Goal: Book appointment/travel/reservation

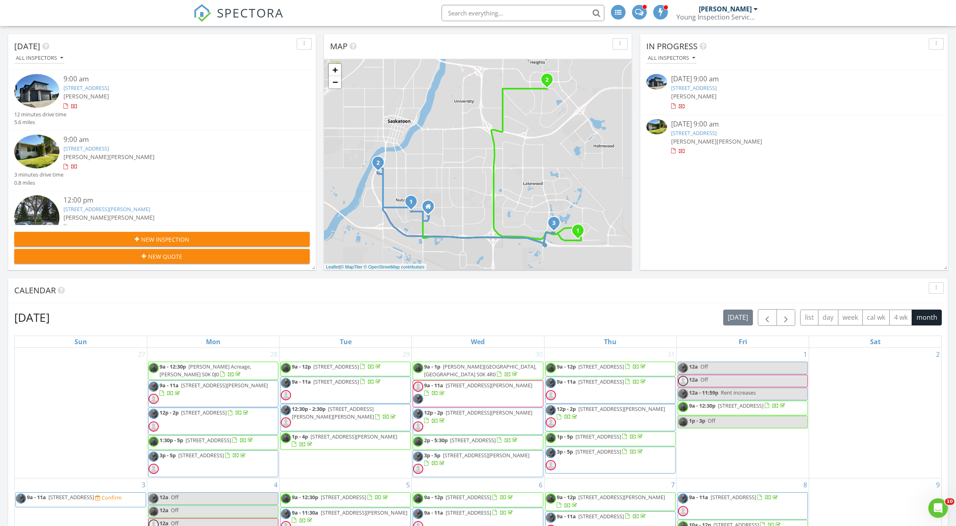
scroll to position [180, 0]
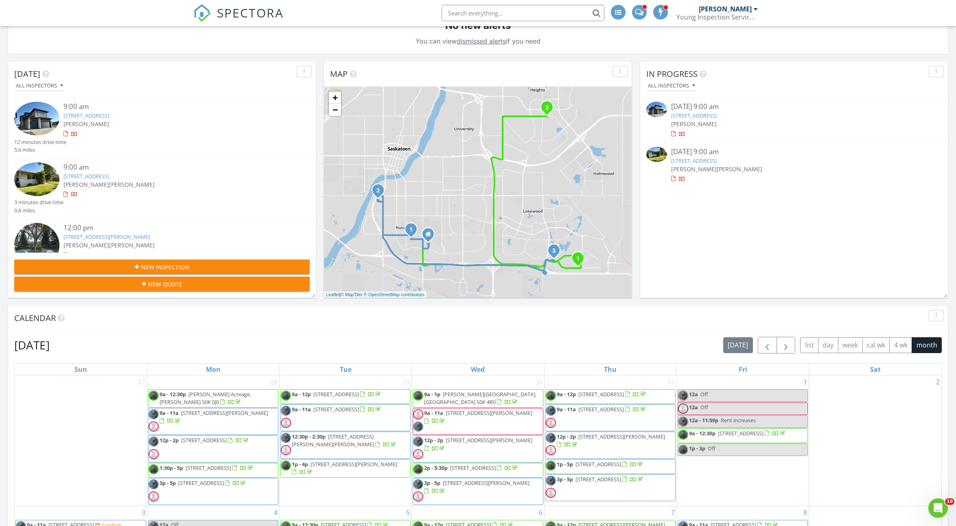
click at [109, 175] on link "[STREET_ADDRESS]" at bounding box center [86, 175] width 46 height 7
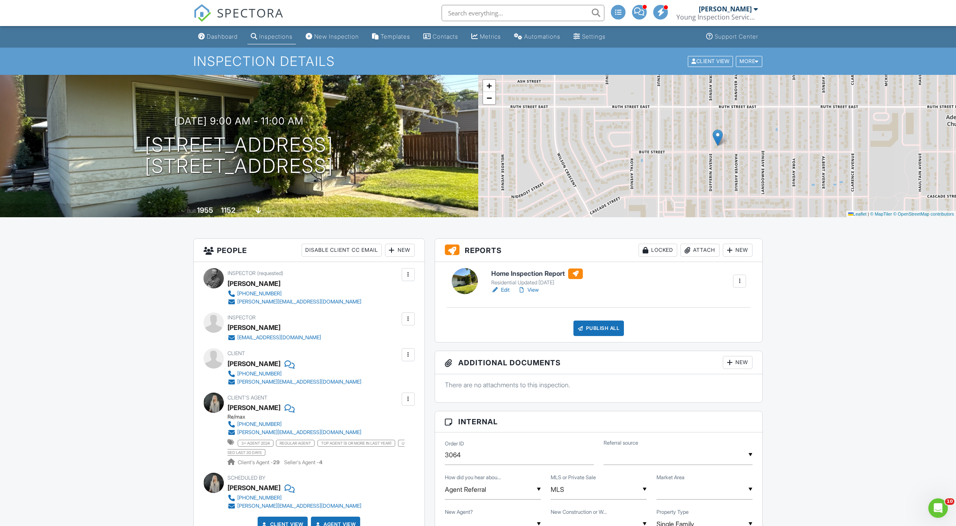
click at [533, 273] on h6 "Home Inspection Report" at bounding box center [537, 273] width 92 height 11
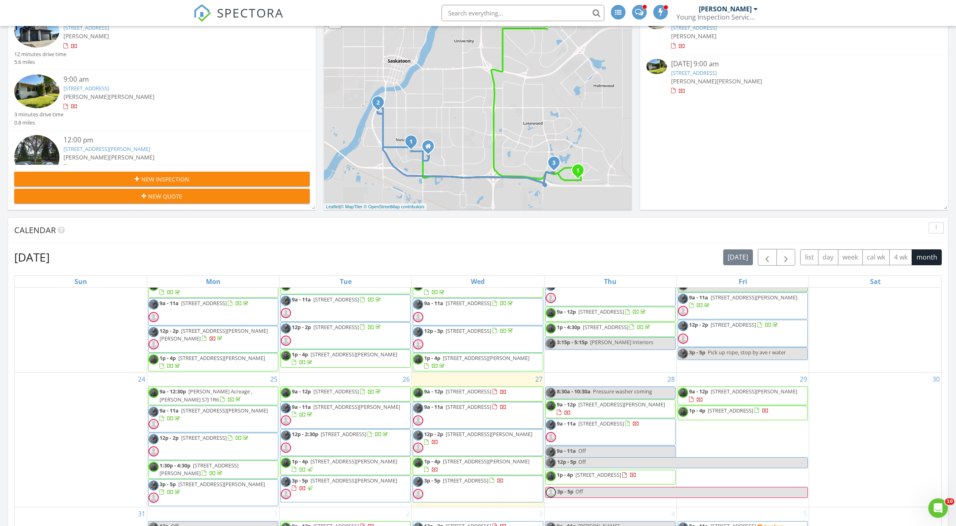
scroll to position [549, 0]
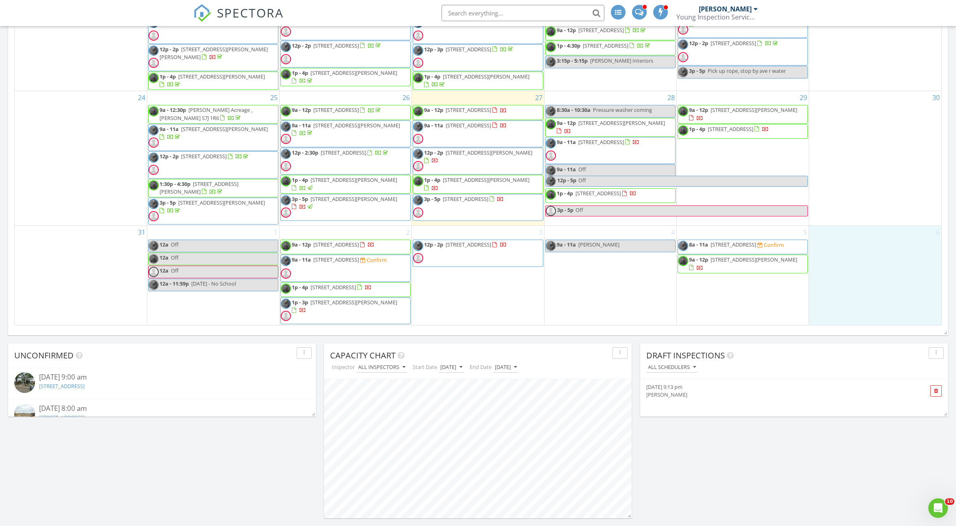
click at [826, 296] on div "6" at bounding box center [875, 275] width 132 height 99
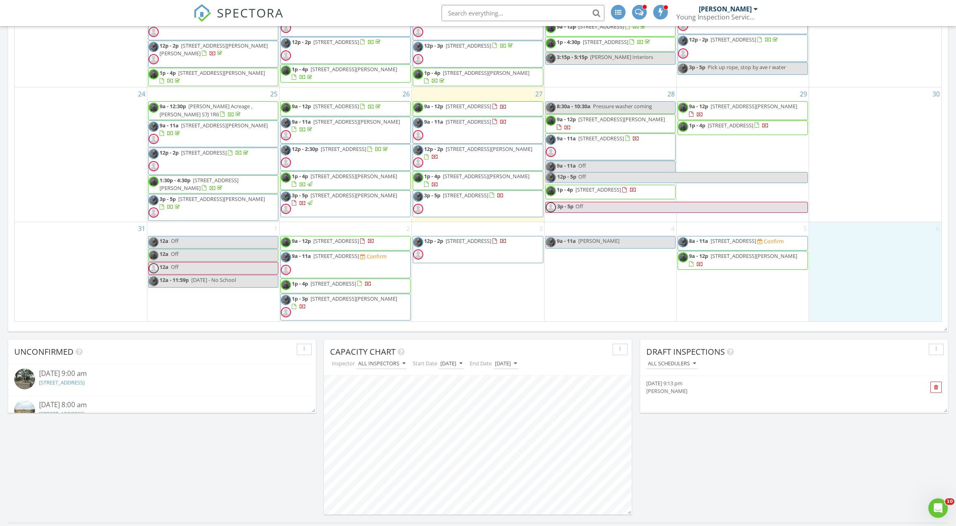
scroll to position [428, 0]
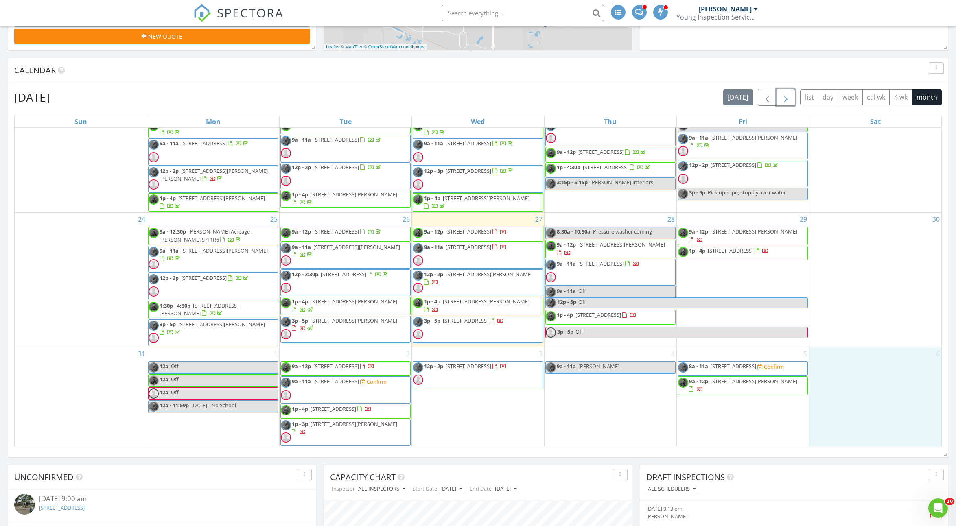
click at [785, 95] on span "button" at bounding box center [786, 98] width 10 height 10
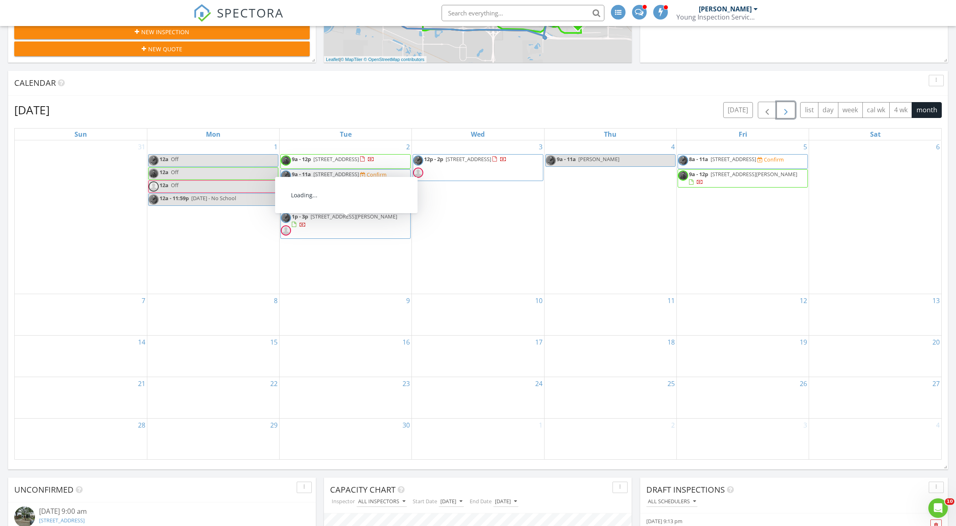
scroll to position [423, 0]
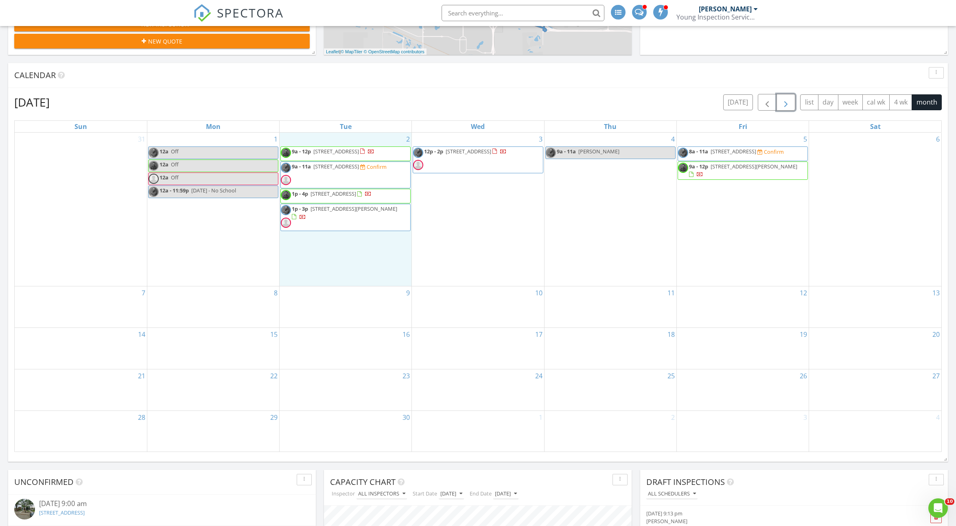
click at [366, 256] on div "2 9a - 12p 321 Chelsom Manor, Saskatoon S7V 1R2 9a - 11a 1410 Alexandra Ave, Sa…" at bounding box center [345, 209] width 132 height 153
click at [366, 256] on div "Inspection Event Cancel" at bounding box center [344, 237] width 49 height 43
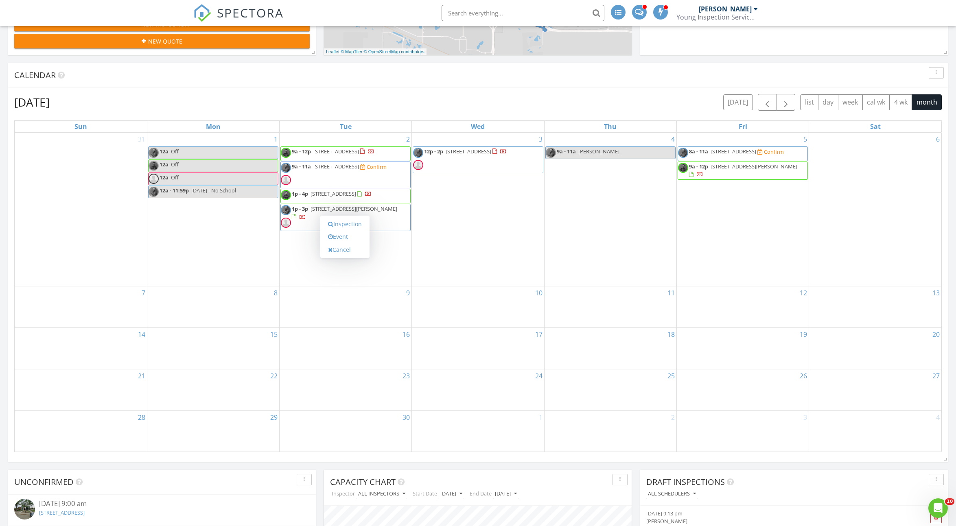
drag, startPoint x: 366, startPoint y: 256, endPoint x: 353, endPoint y: 256, distance: 13.0
click at [354, 256] on div "Inspection Event Cancel" at bounding box center [344, 237] width 49 height 43
drag, startPoint x: 421, startPoint y: 209, endPoint x: 321, endPoint y: 186, distance: 103.4
click at [321, 186] on span "9a - 11a 1410 Alexandra Ave, Saskatoon S7K 3B9 Confirm" at bounding box center [334, 175] width 106 height 24
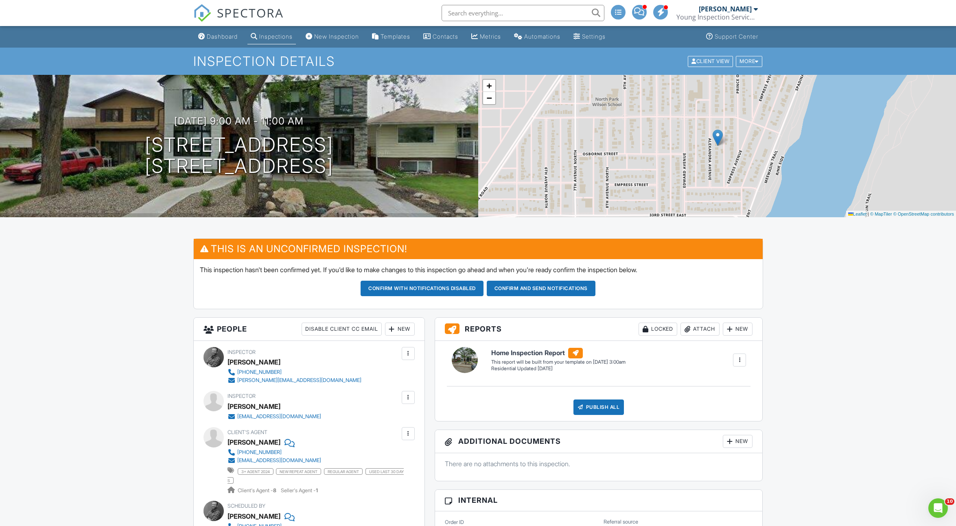
click at [321, 186] on div "09/02/2025 9:00 am - 11:00 am 1410 Alexandra Ave Saskatoon, SK S7K 3B9" at bounding box center [239, 146] width 478 height 142
click at [211, 38] on div "Dashboard" at bounding box center [222, 36] width 31 height 7
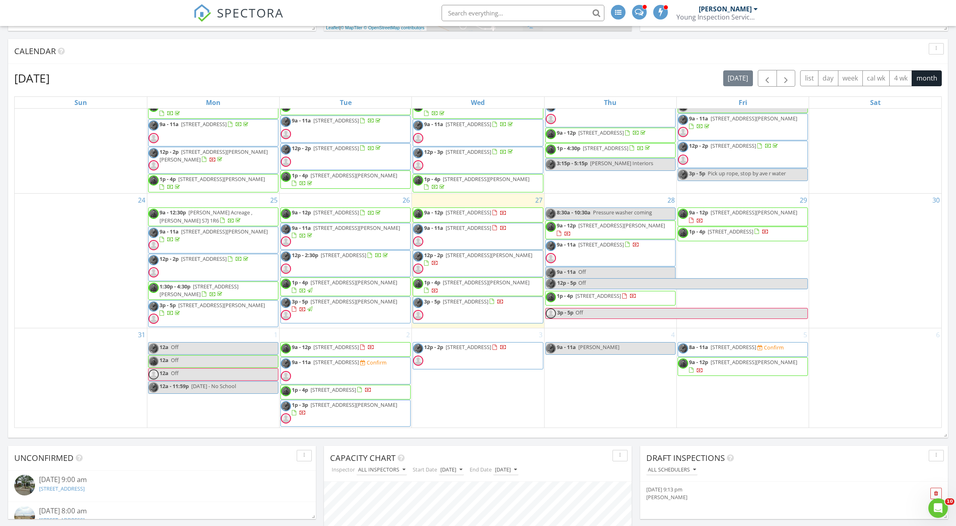
scroll to position [483, 0]
